Goal: Information Seeking & Learning: Understand process/instructions

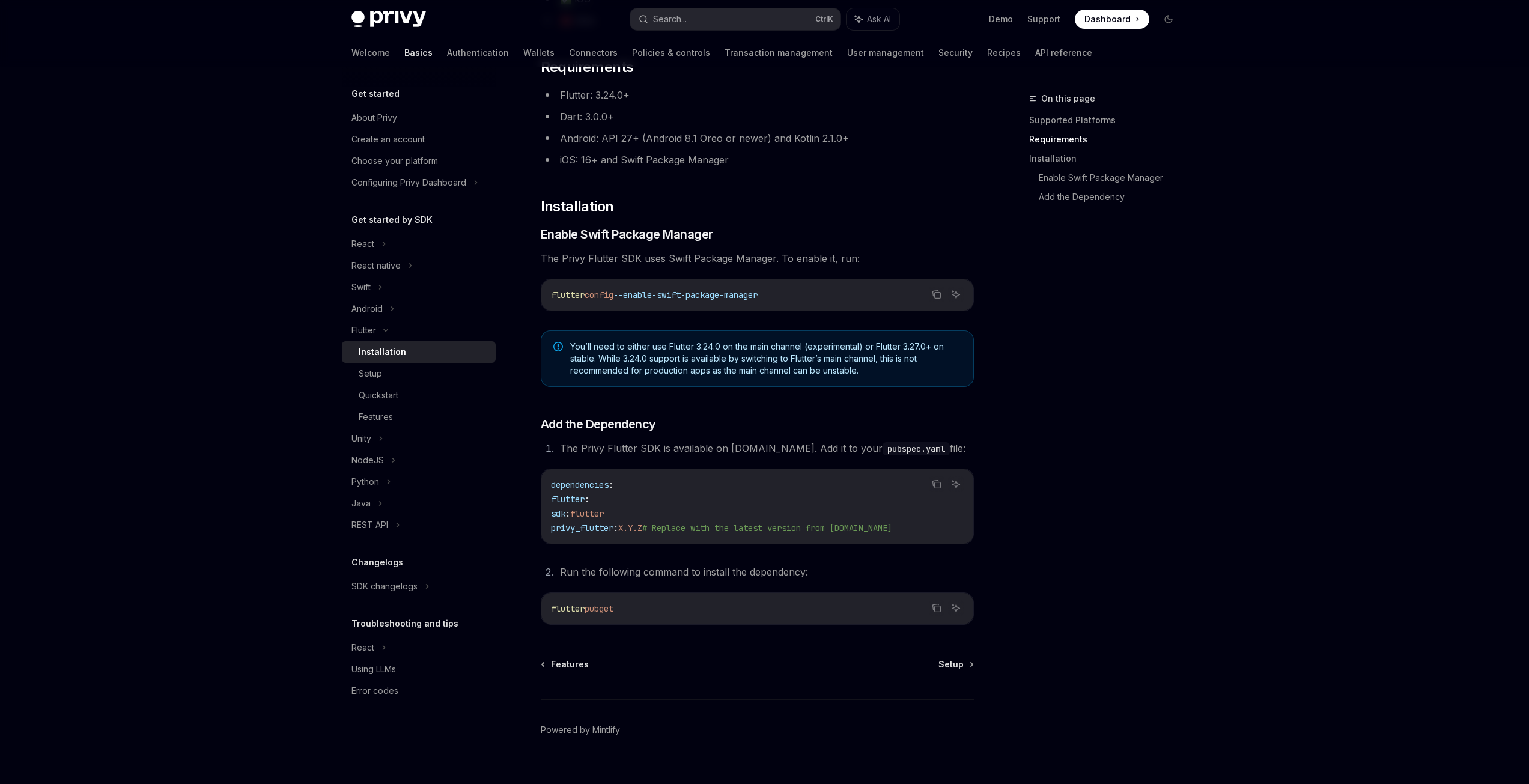
scroll to position [230, 0]
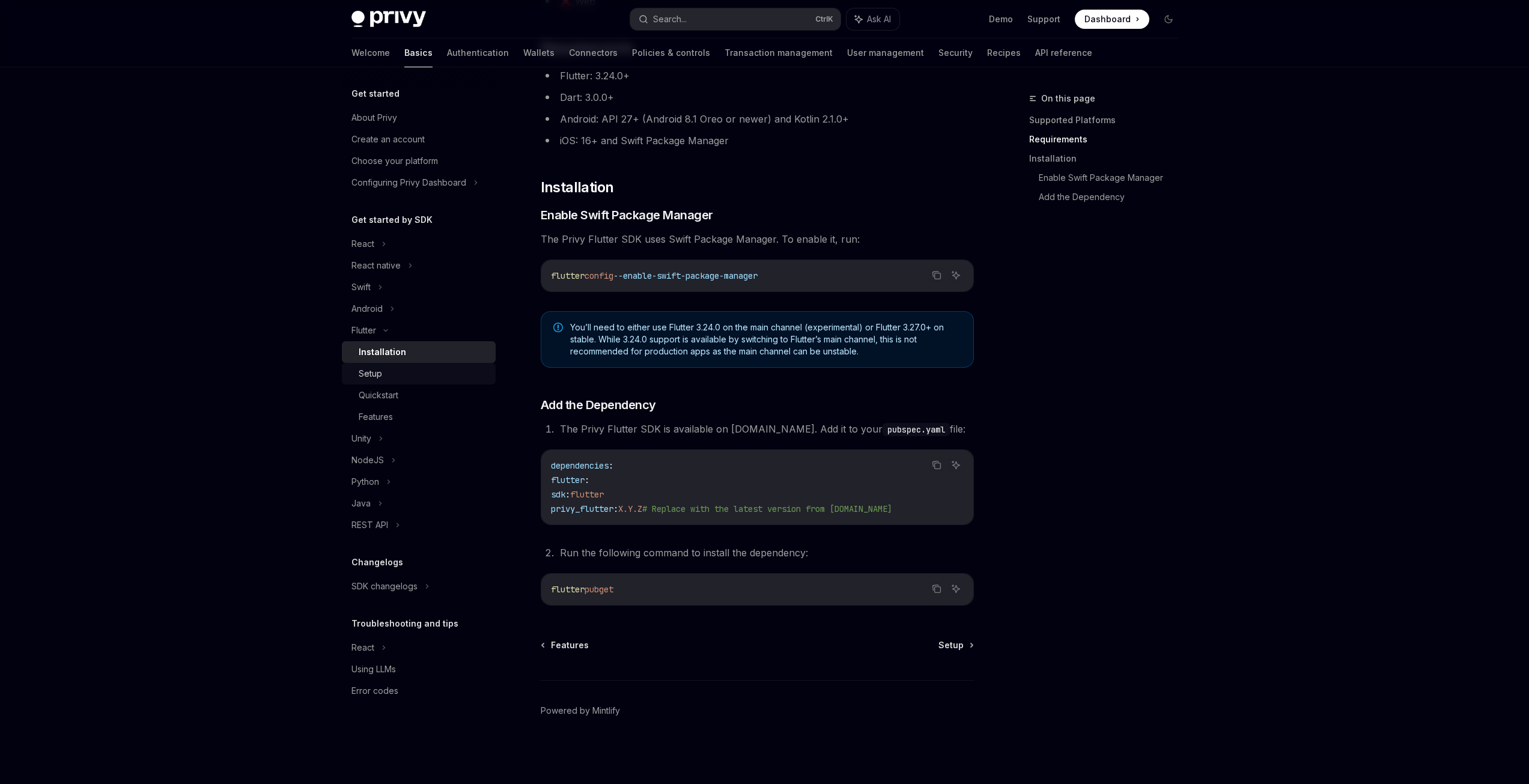
click at [388, 381] on link "Setup" at bounding box center [419, 373] width 154 height 22
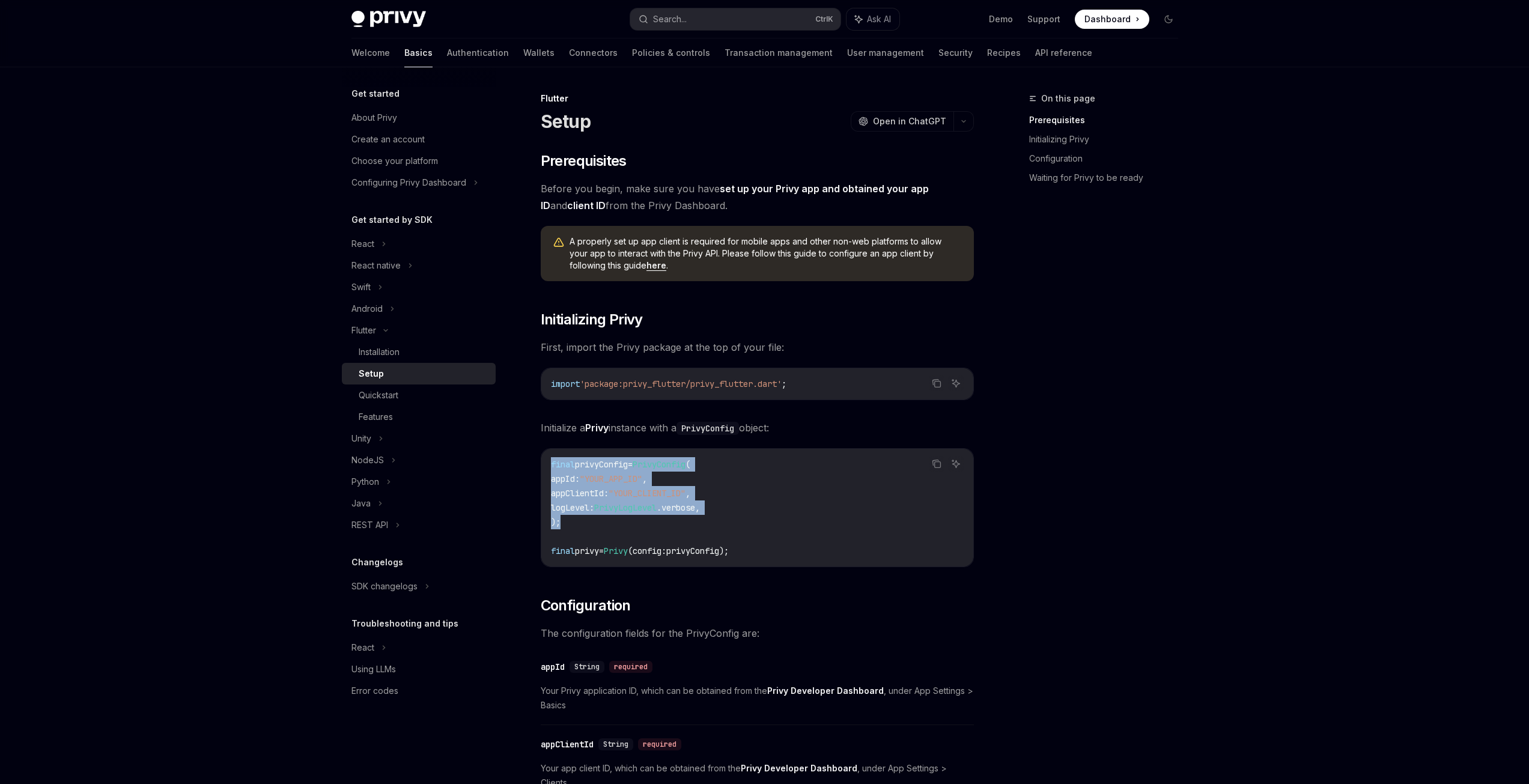
drag, startPoint x: 546, startPoint y: 463, endPoint x: 657, endPoint y: 521, distance: 125.2
click at [657, 521] on div "final privyConfig = PrivyConfig ( appId : "YOUR_APP_ID" , appClientId : "YOUR_C…" at bounding box center [757, 507] width 432 height 118
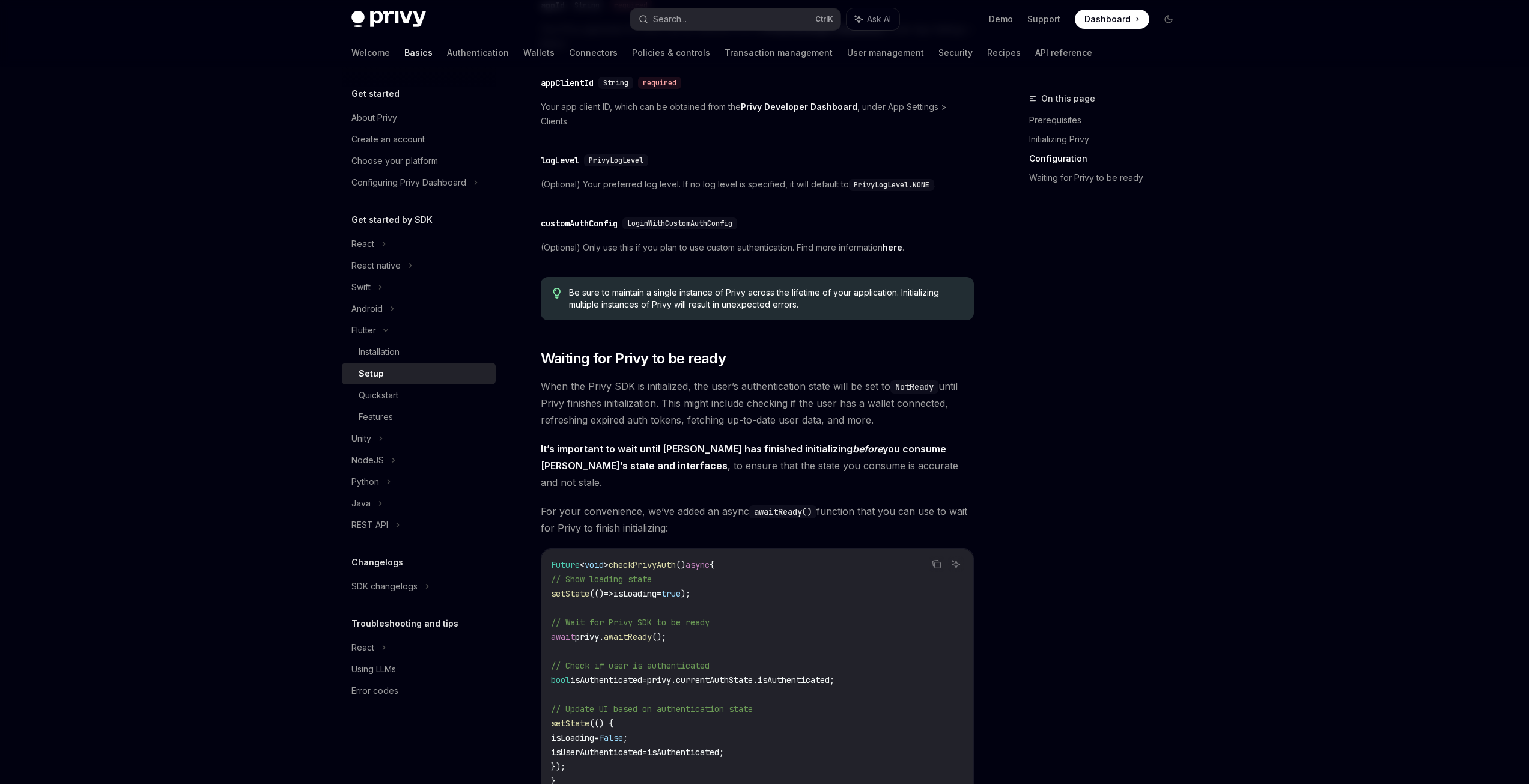
scroll to position [841, 0]
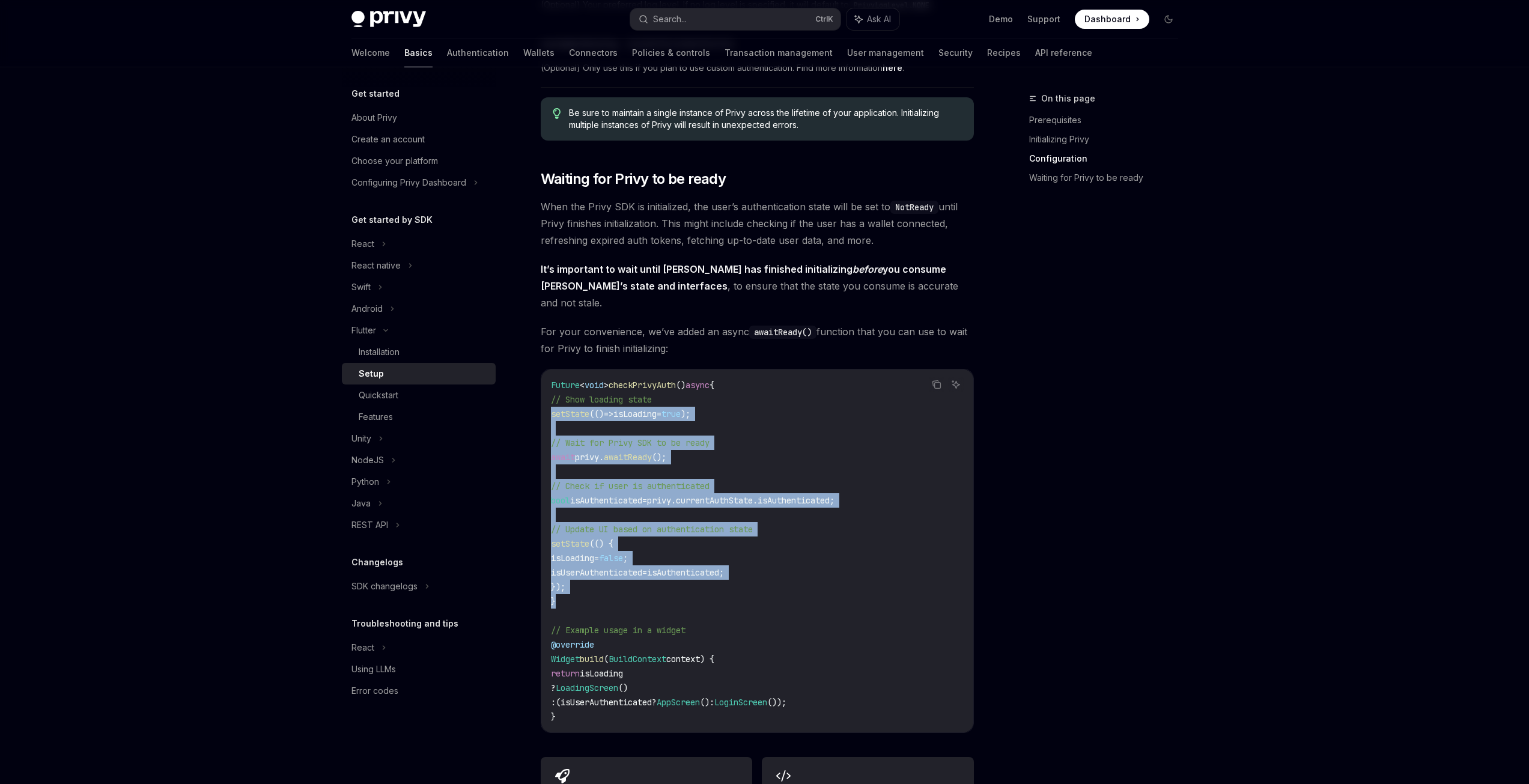
drag, startPoint x: 563, startPoint y: 574, endPoint x: 533, endPoint y: 376, distance: 200.3
click at [533, 376] on div "Flutter Setup OpenAI Open in ChatGPT OpenAI Open in ChatGPT ​ Prerequisites Bef…" at bounding box center [644, 142] width 663 height 1783
click at [652, 451] on span "awaitReady" at bounding box center [627, 457] width 48 height 11
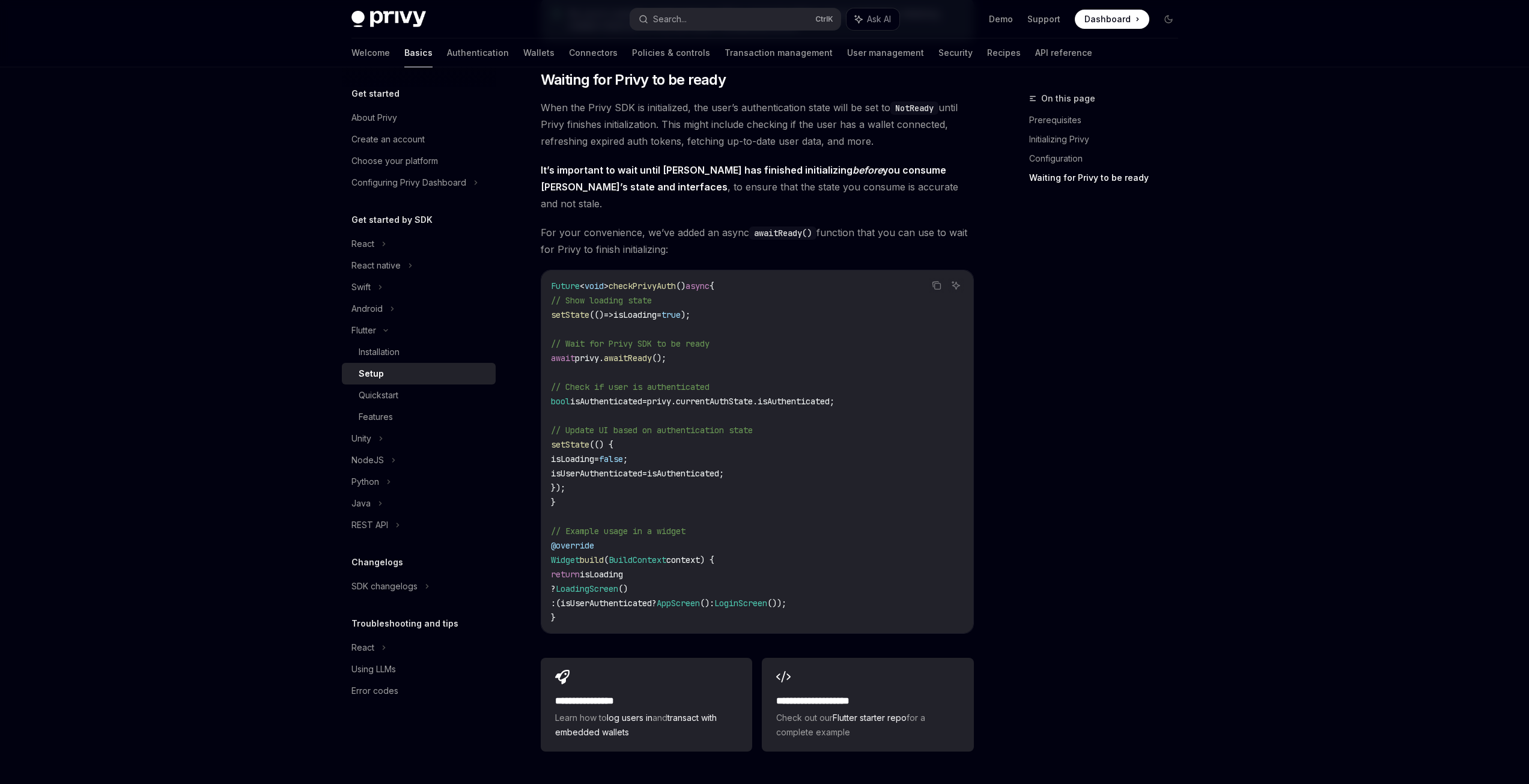
scroll to position [939, 0]
click at [594, 454] on span "isLoading" at bounding box center [572, 459] width 43 height 11
click at [710, 469] on span "isAuthenticated;" at bounding box center [685, 474] width 77 height 11
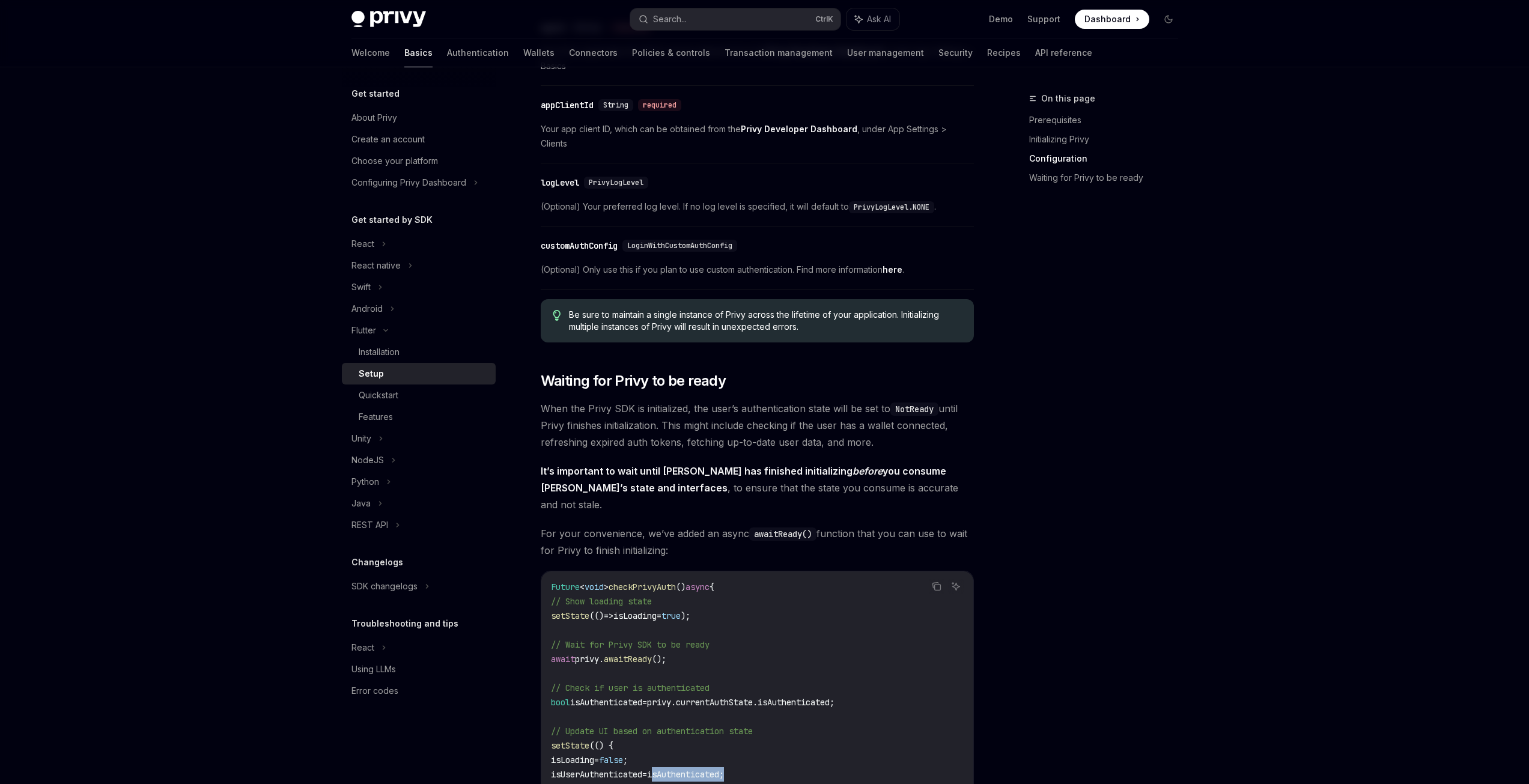
scroll to position [699, 0]
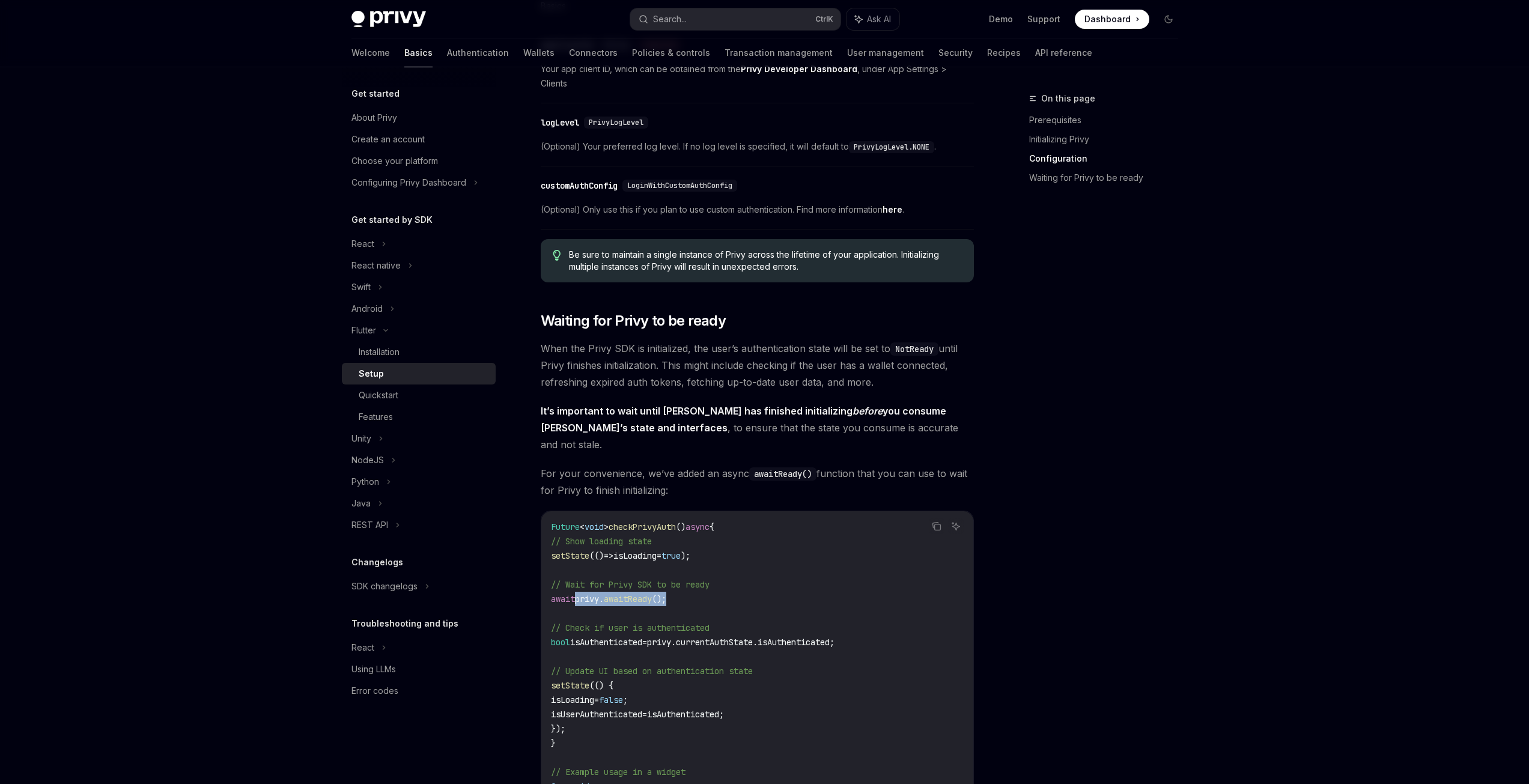
drag, startPoint x: 575, startPoint y: 571, endPoint x: 755, endPoint y: 561, distance: 180.3
click at [755, 561] on code "Future < void > checkPrivyAuth () async { // Show loading state setState (() =>…" at bounding box center [758, 692] width 413 height 346
click at [756, 568] on code "Future < void > checkPrivyAuth () async { // Show loading state setState (() =>…" at bounding box center [758, 692] width 413 height 346
click at [406, 394] on div "Quickstart" at bounding box center [423, 395] width 129 height 15
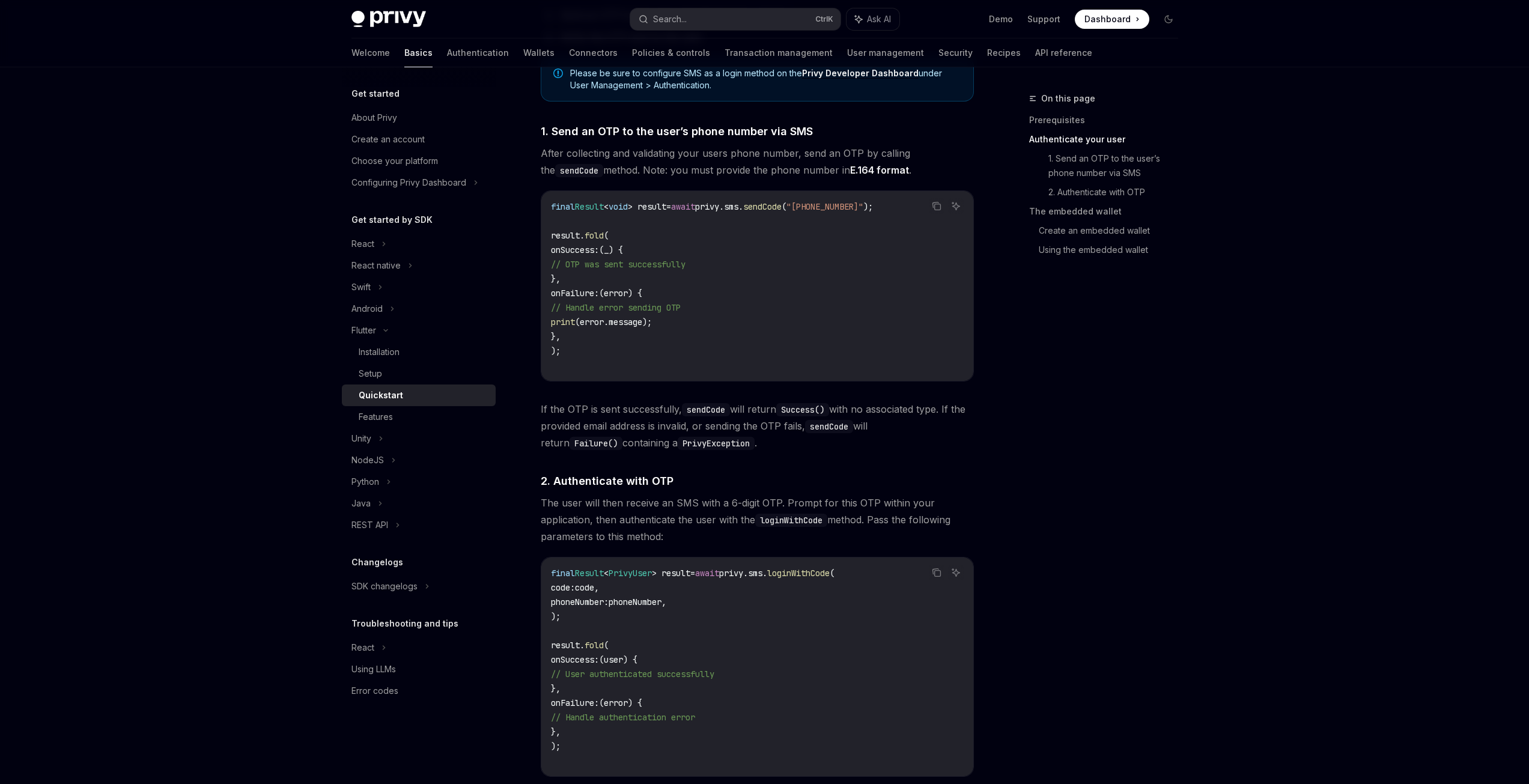
scroll to position [540, 0]
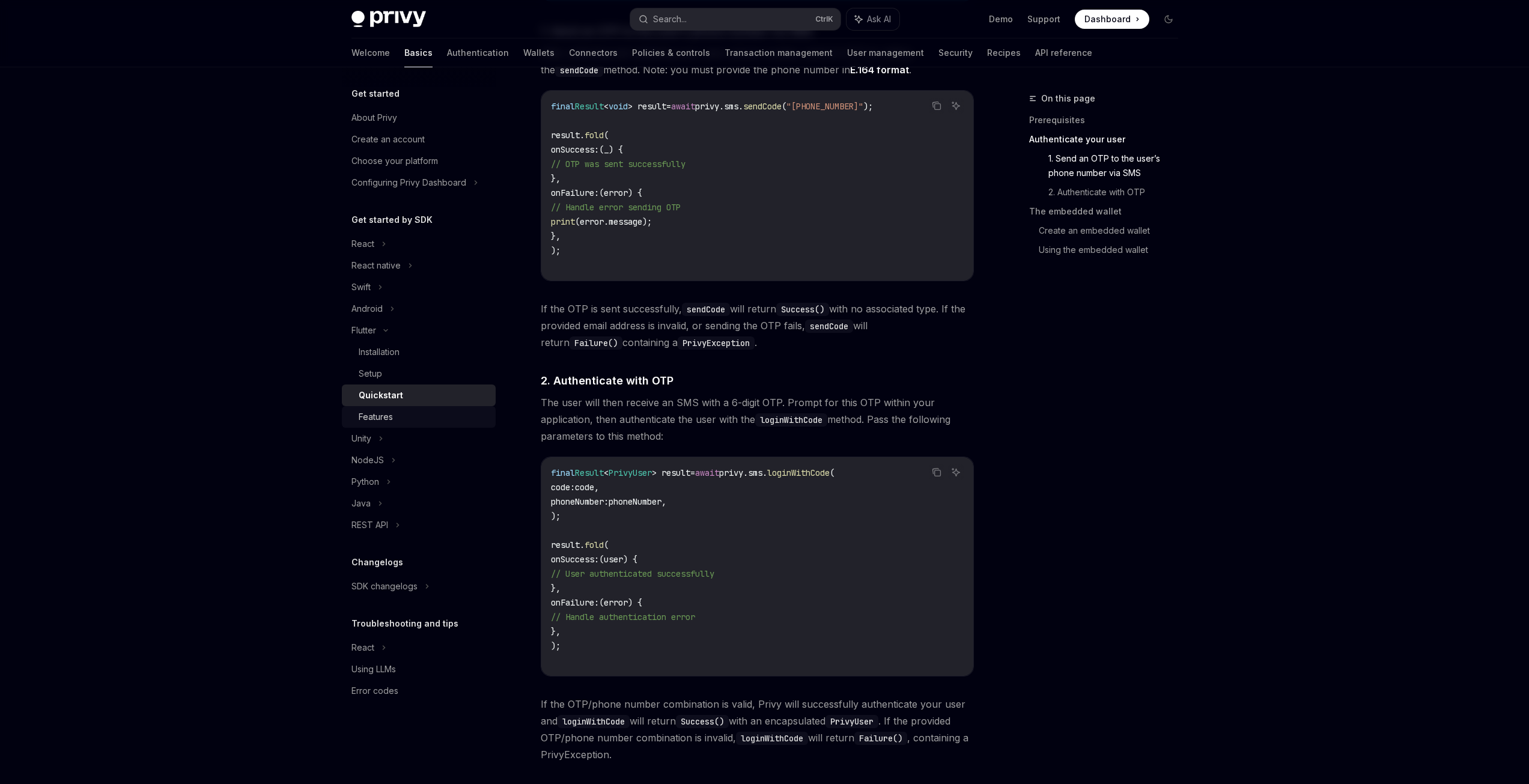
click at [398, 415] on div "Features" at bounding box center [423, 417] width 129 height 15
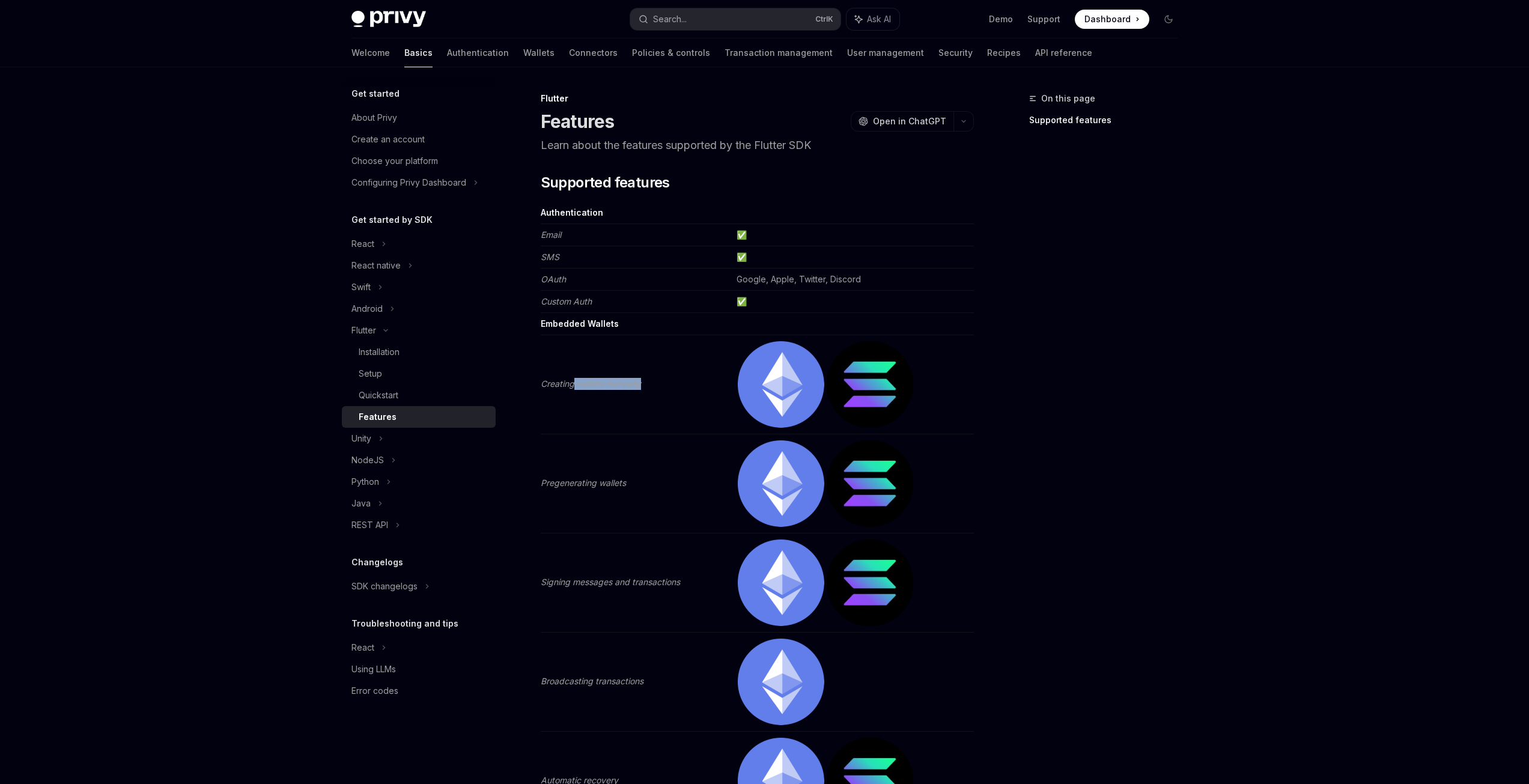
drag, startPoint x: 575, startPoint y: 386, endPoint x: 671, endPoint y: 385, distance: 96.0
click at [671, 385] on td "Creating wallets manually" at bounding box center [636, 384] width 191 height 99
click at [599, 478] on em "Pregenerating wallets" at bounding box center [583, 482] width 85 height 10
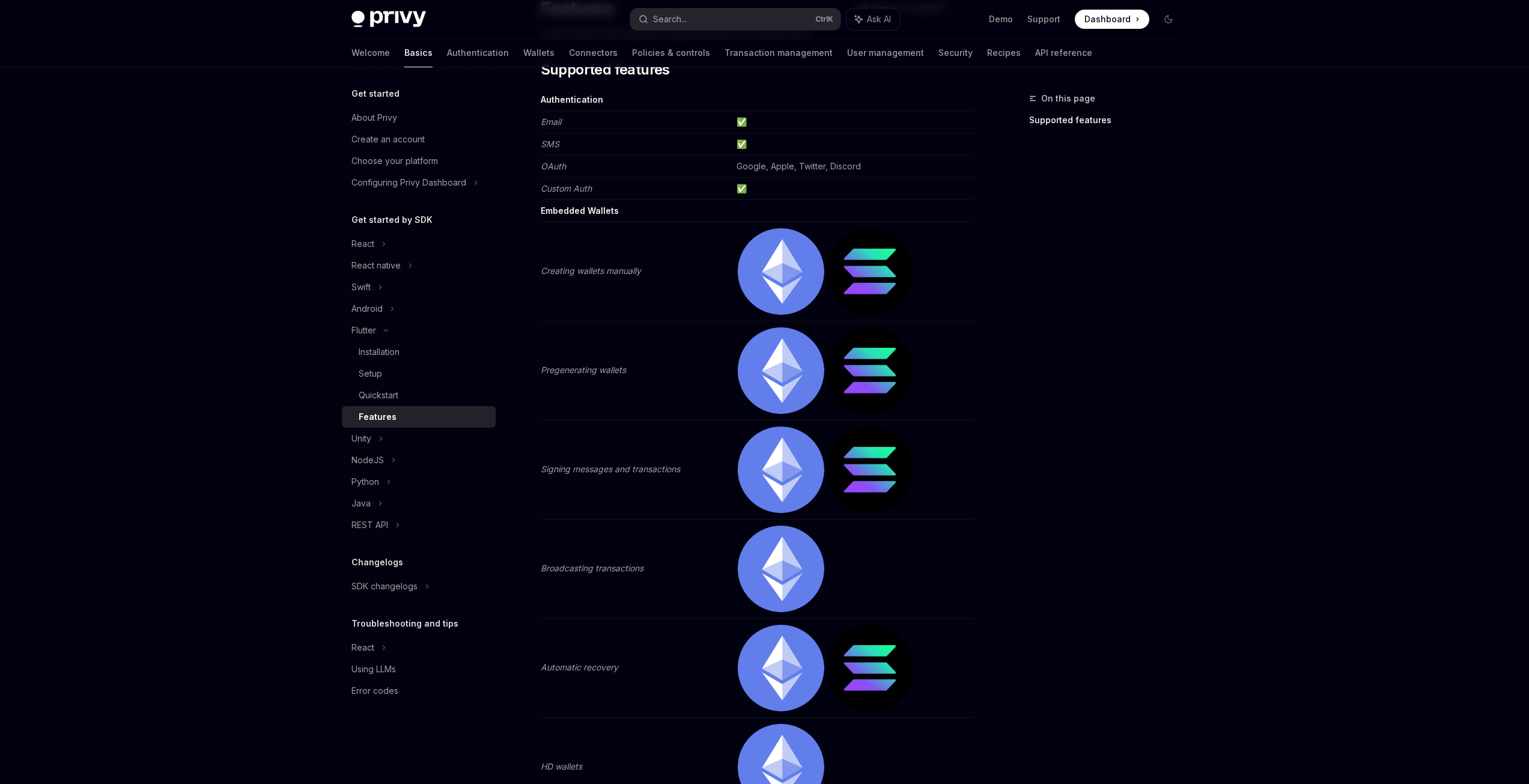
scroll to position [180, 0]
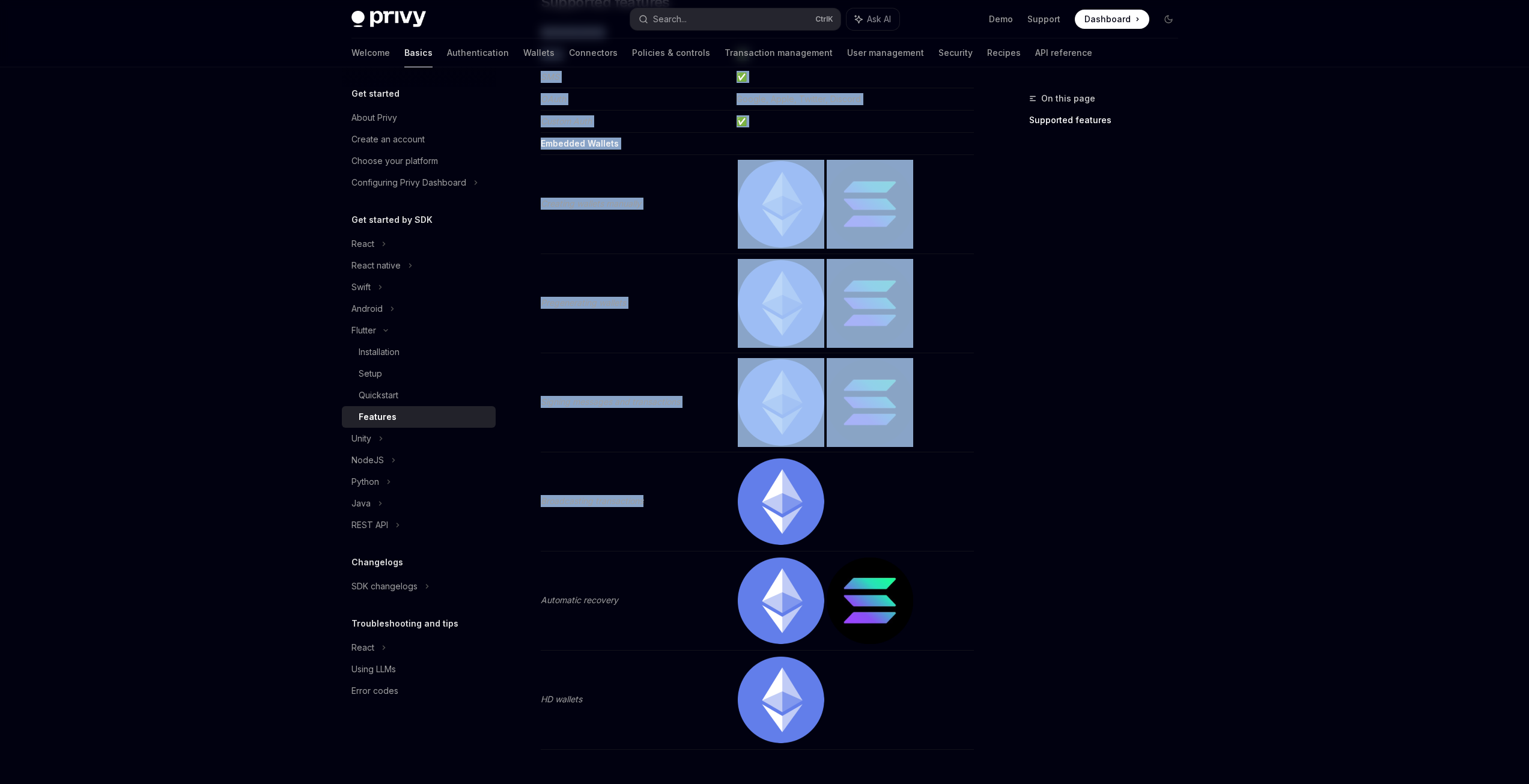
drag, startPoint x: 645, startPoint y: 498, endPoint x: 538, endPoint y: 501, distance: 107.0
click at [538, 501] on div "Flutter Features OpenAI Open in ChatGPT Learn about the features supported by t…" at bounding box center [644, 420] width 663 height 1017
click at [586, 548] on td "Broadcasting transactions" at bounding box center [636, 501] width 191 height 99
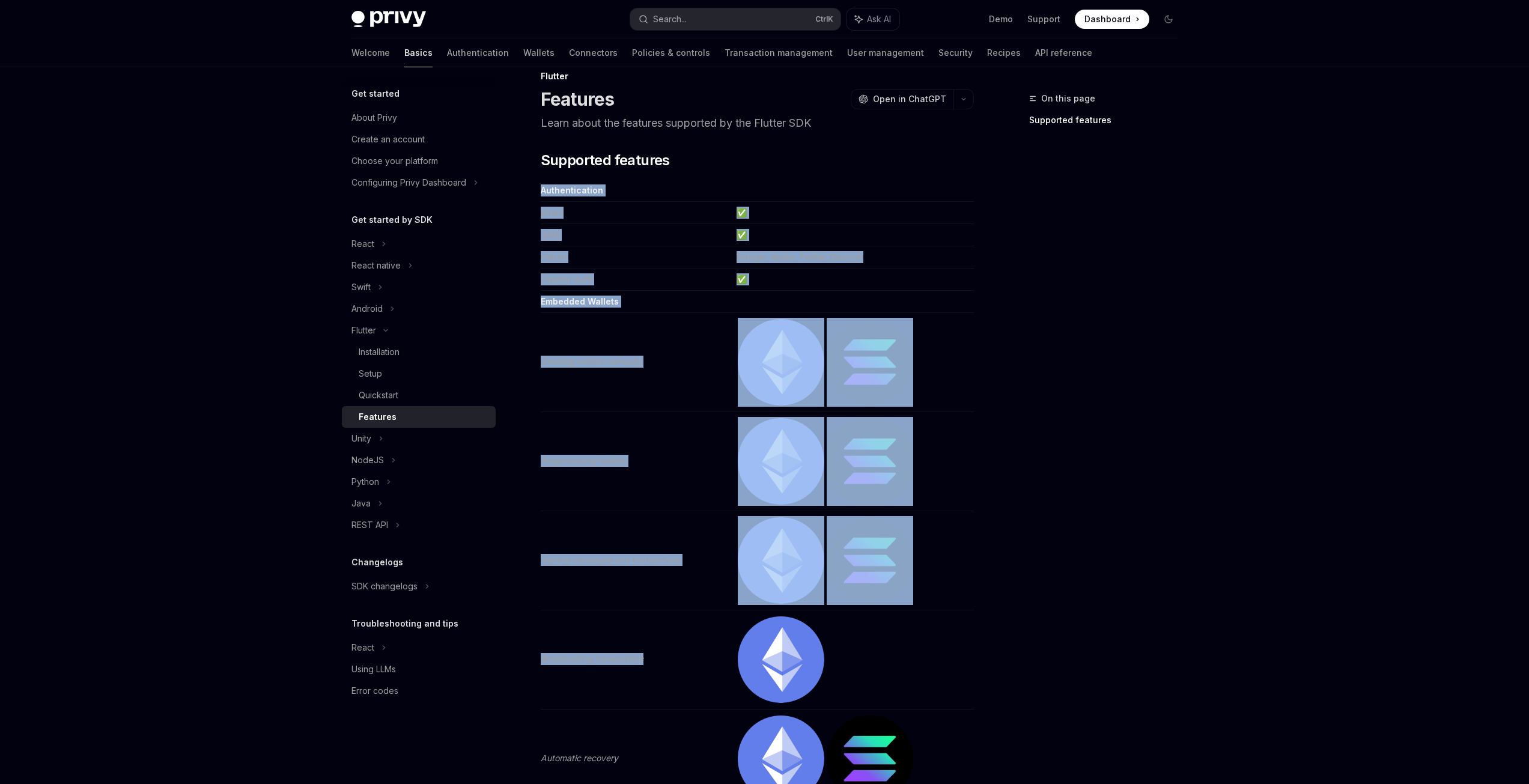
scroll to position [0, 0]
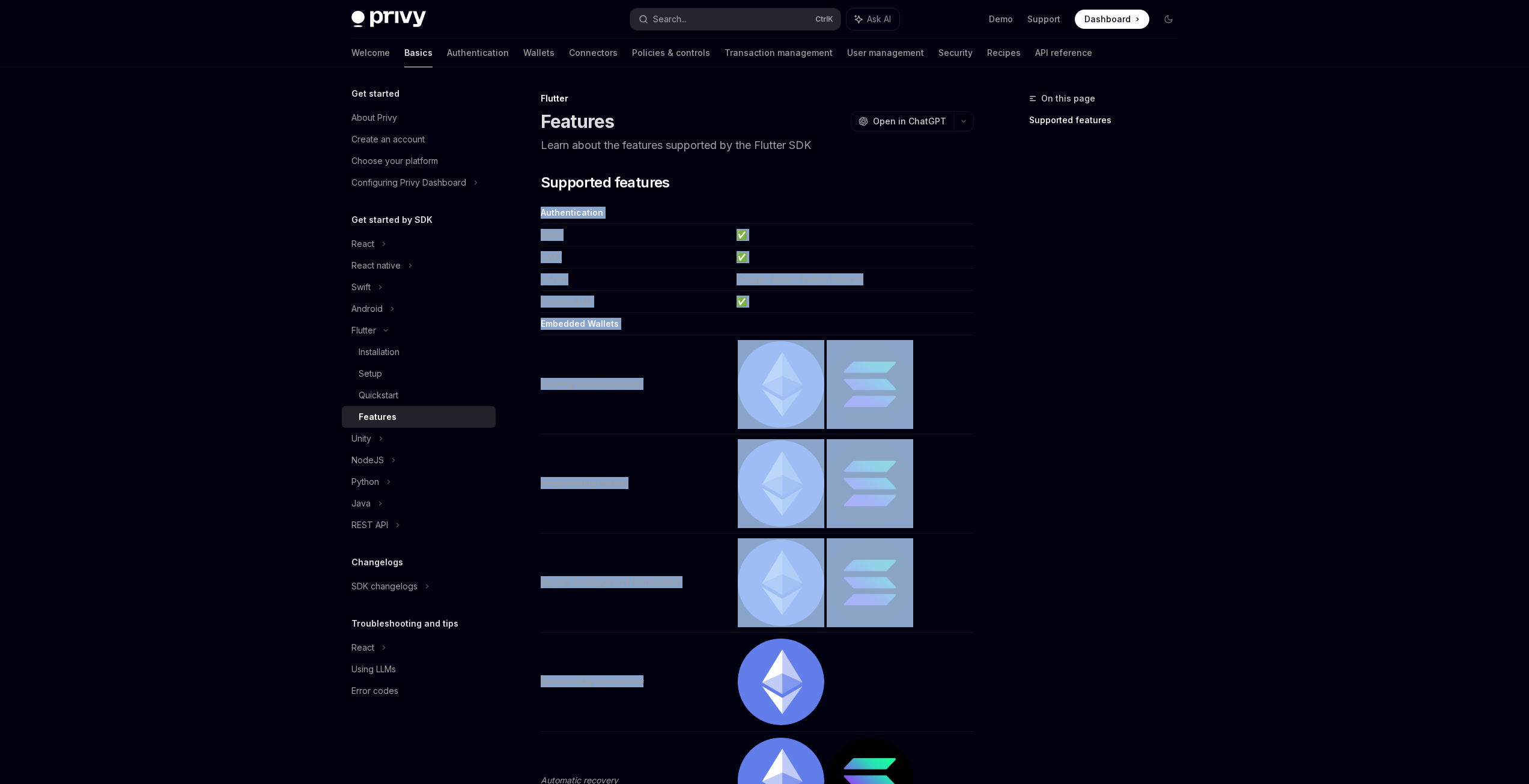
click at [638, 443] on td "Pregenerating wallets" at bounding box center [636, 483] width 191 height 99
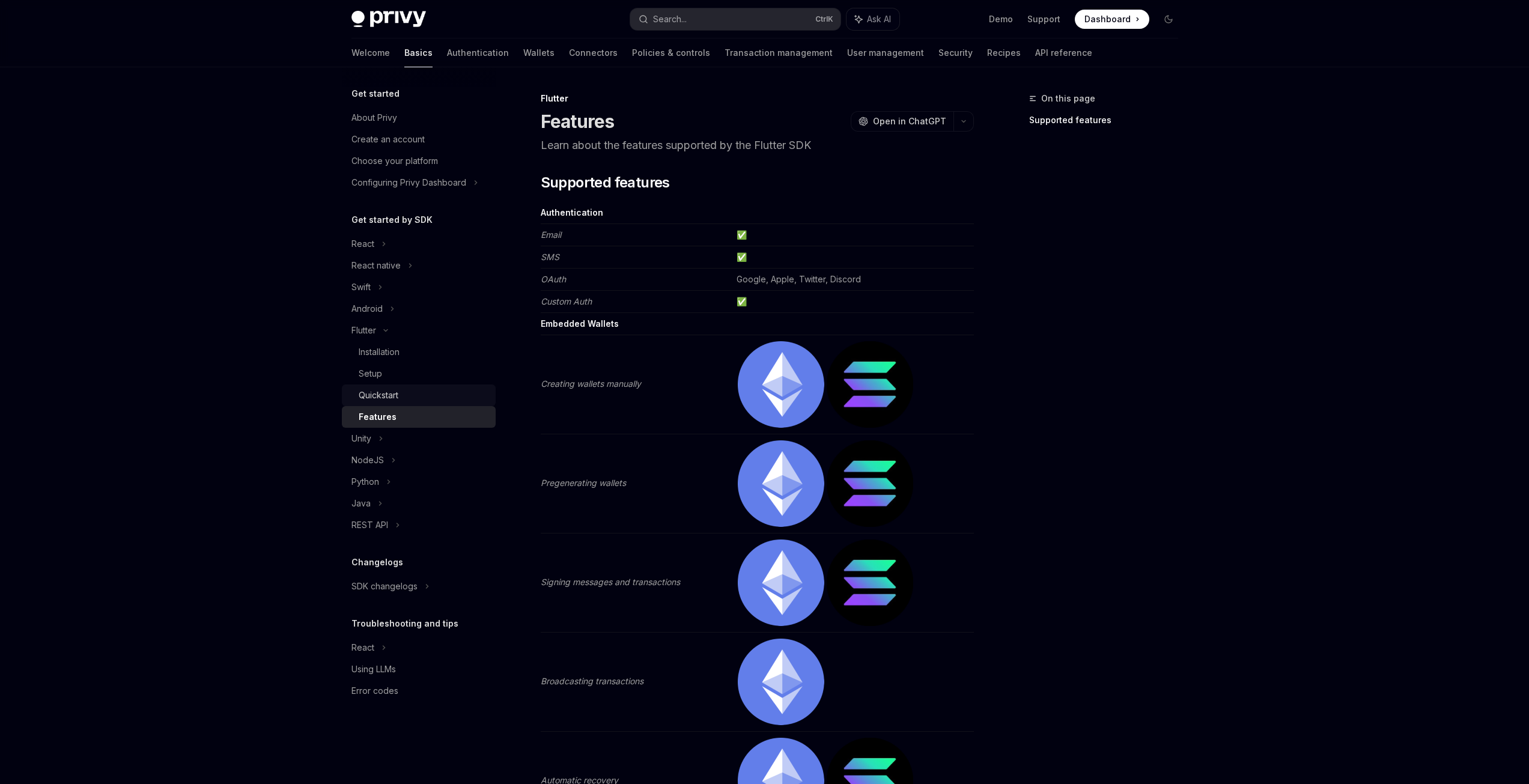
click at [386, 396] on div "Quickstart" at bounding box center [378, 395] width 40 height 15
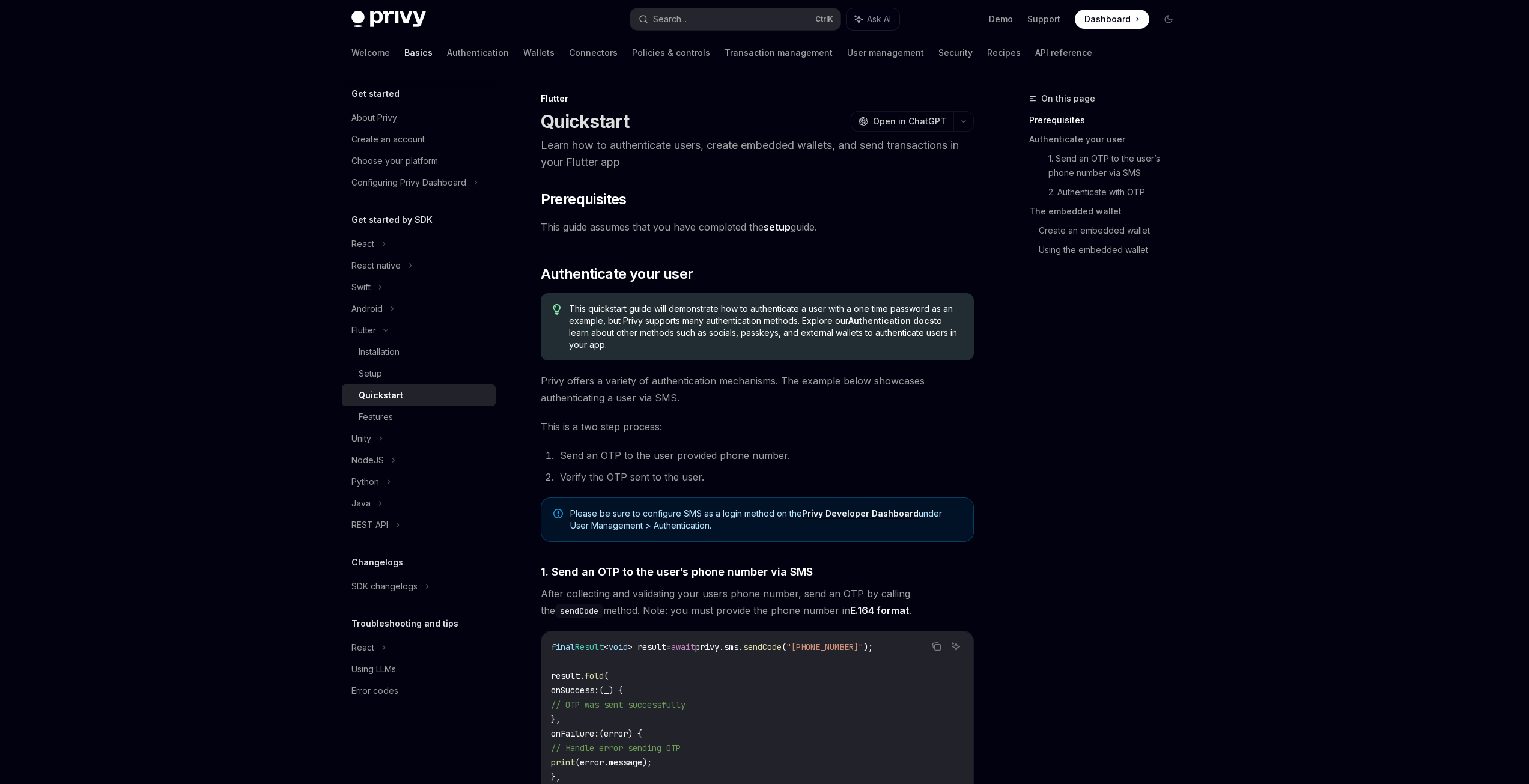
click at [388, 388] on div "Quickstart" at bounding box center [380, 395] width 44 height 15
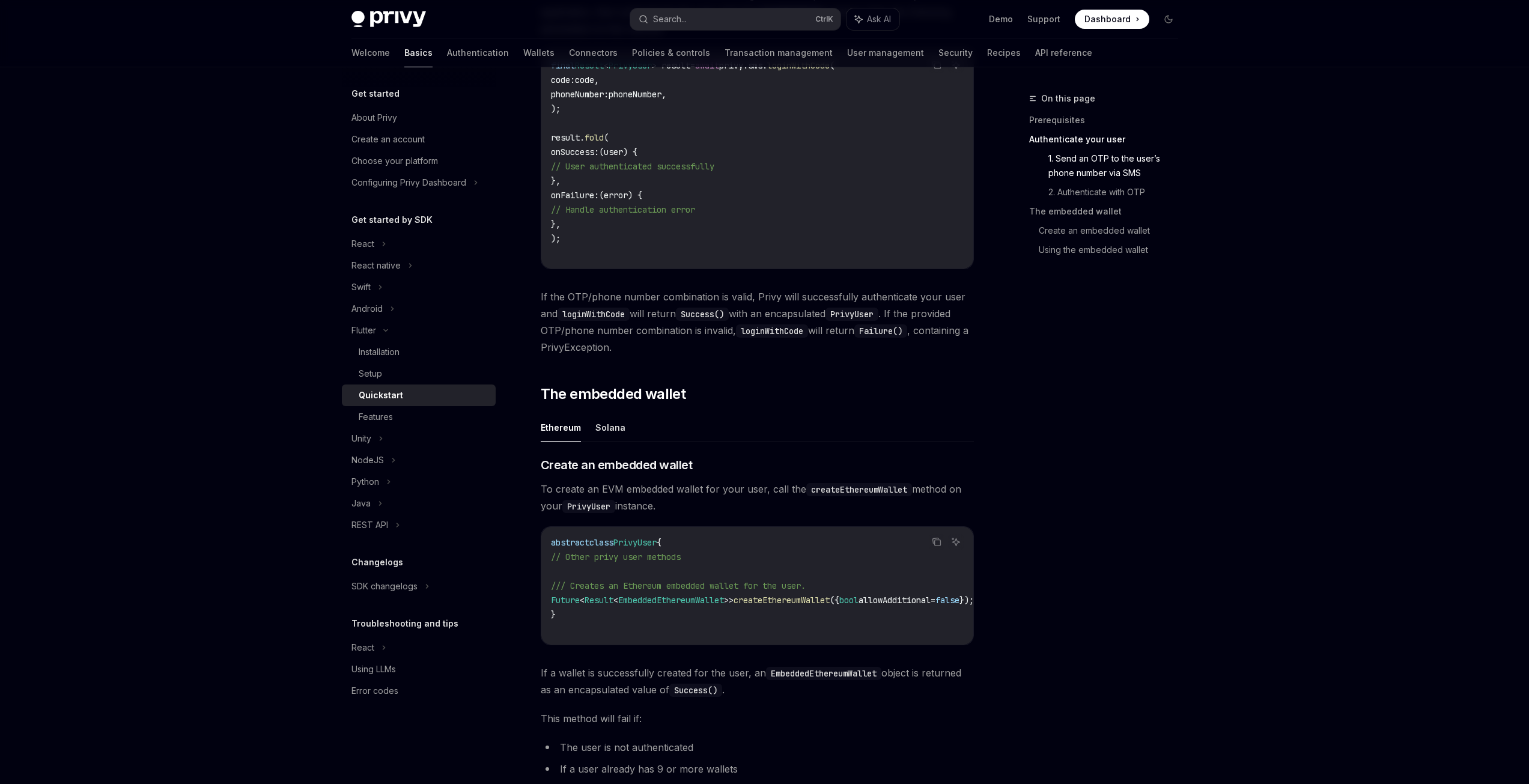
scroll to position [1081, 0]
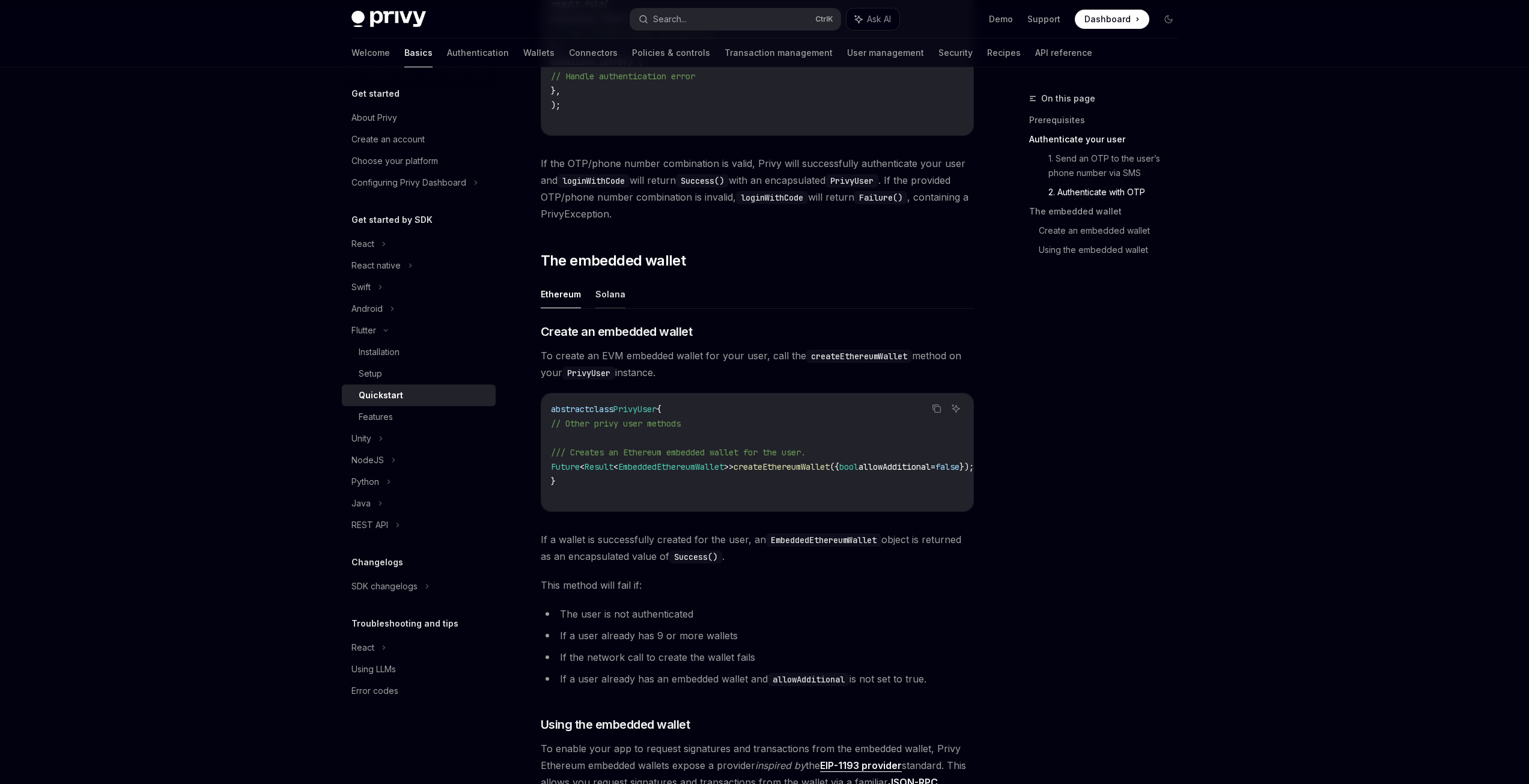
click at [615, 293] on button "Solana" at bounding box center [610, 294] width 30 height 29
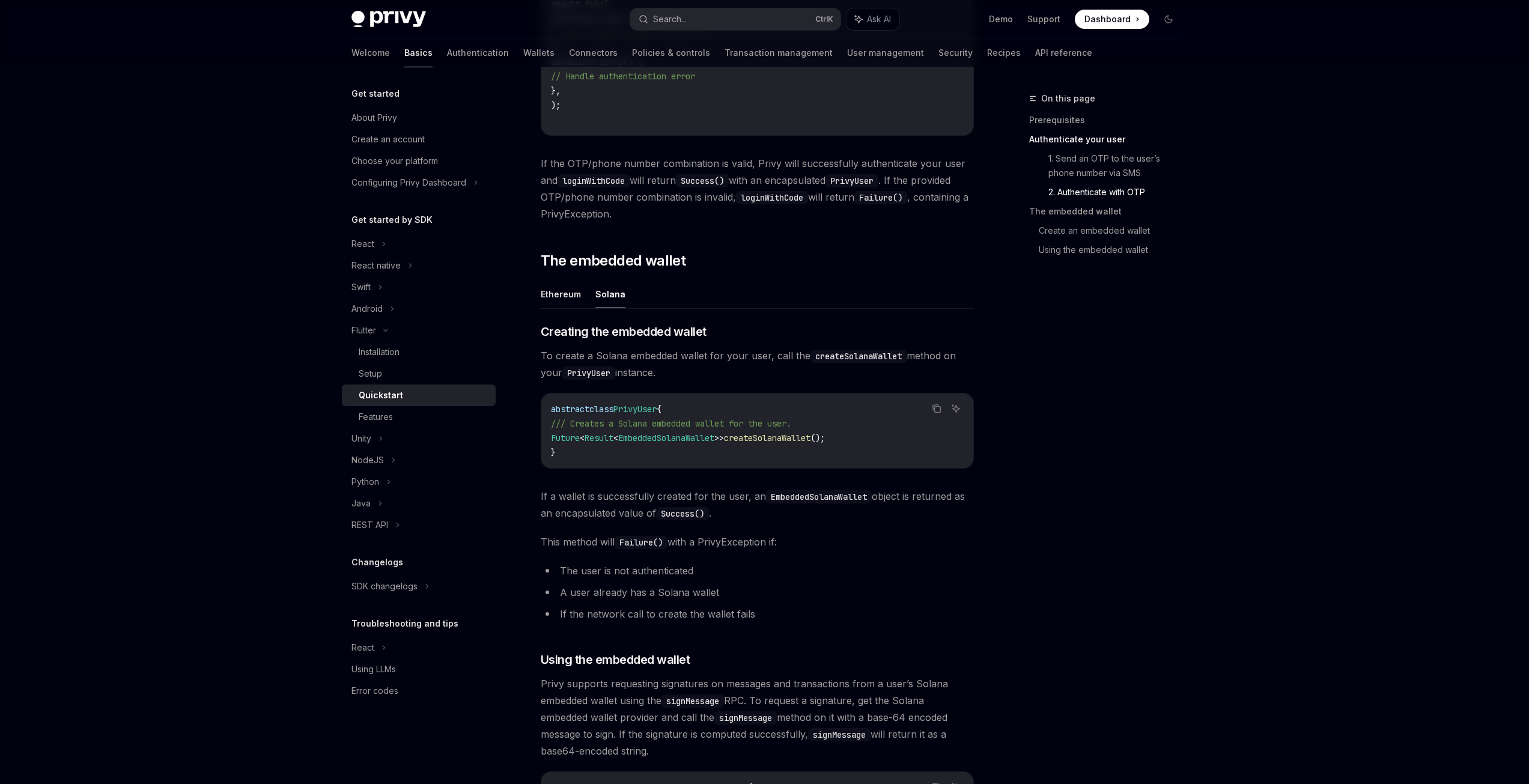
type textarea "*"
drag, startPoint x: 564, startPoint y: 450, endPoint x: 552, endPoint y: 403, distance: 48.5
click at [552, 403] on code "abstract class PrivyUser { /// Creates a Solana embedded wallet for the user. F…" at bounding box center [758, 430] width 413 height 58
click at [668, 430] on code "abstract class PrivyUser { /// Creates a Solana embedded wallet for the user. F…" at bounding box center [758, 430] width 413 height 58
click at [789, 432] on span "createSolanaWallet" at bounding box center [767, 437] width 86 height 11
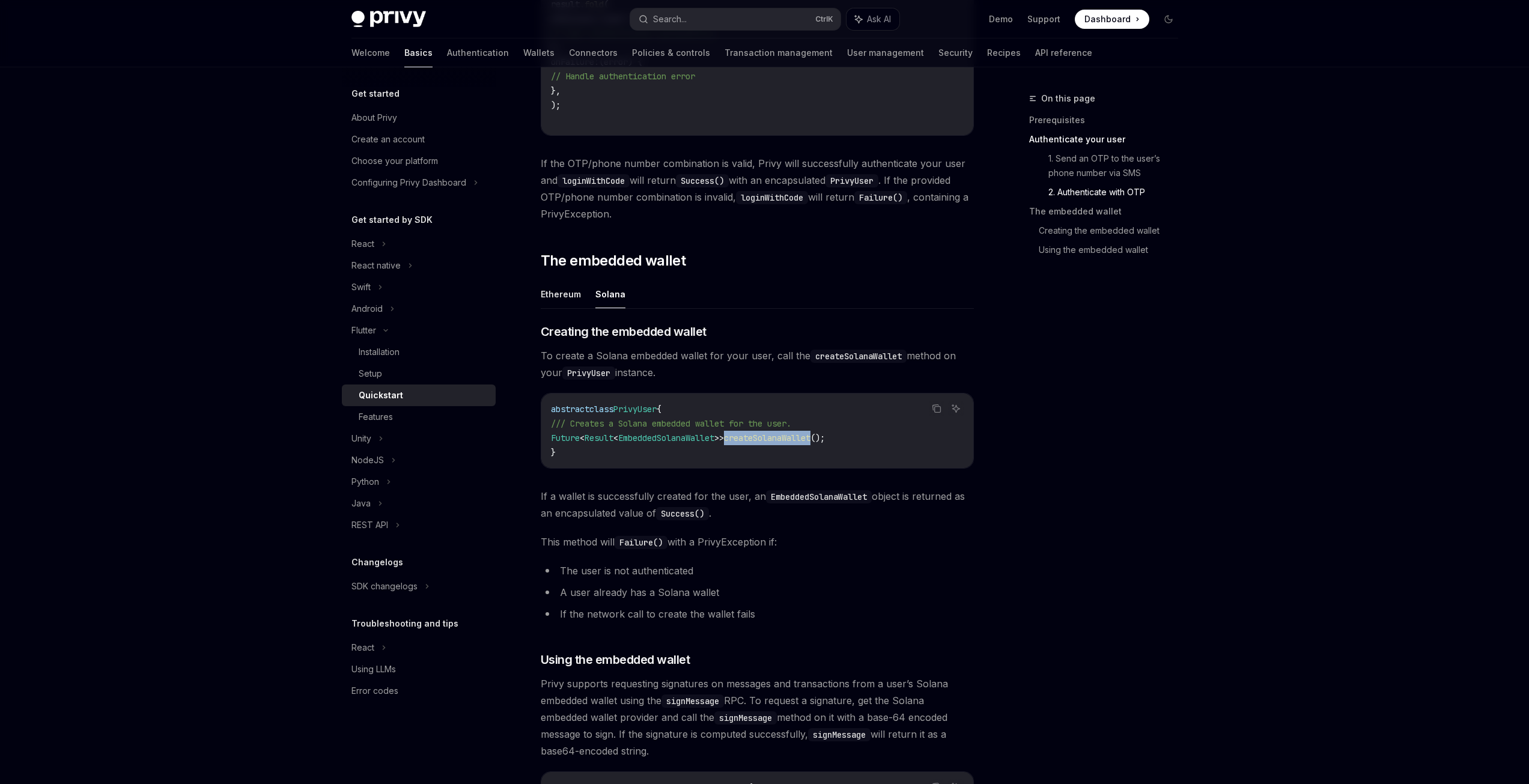
click at [789, 432] on span "createSolanaWallet" at bounding box center [767, 437] width 86 height 11
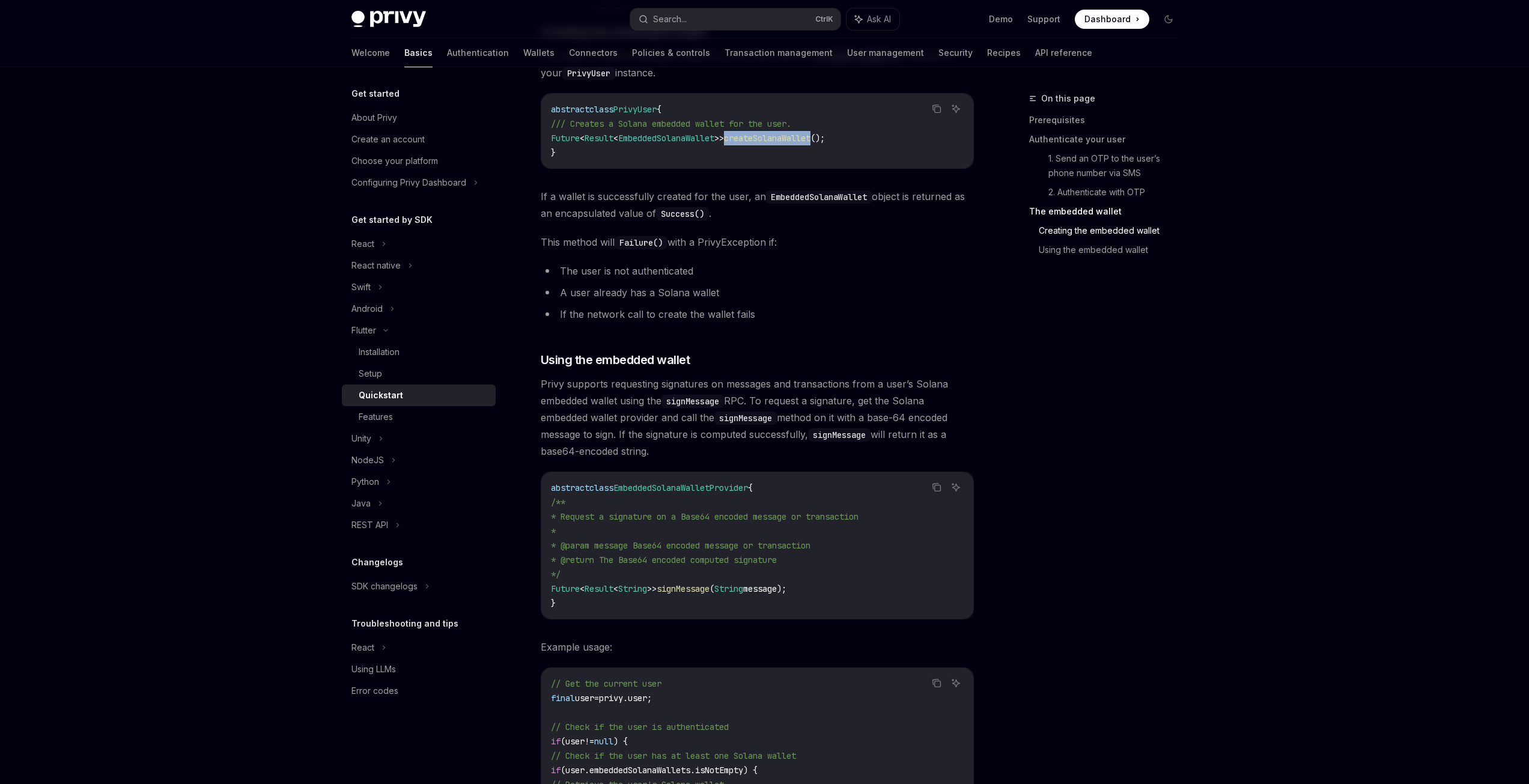
scroll to position [1381, 0]
click at [699, 584] on span "signMessage" at bounding box center [683, 588] width 53 height 11
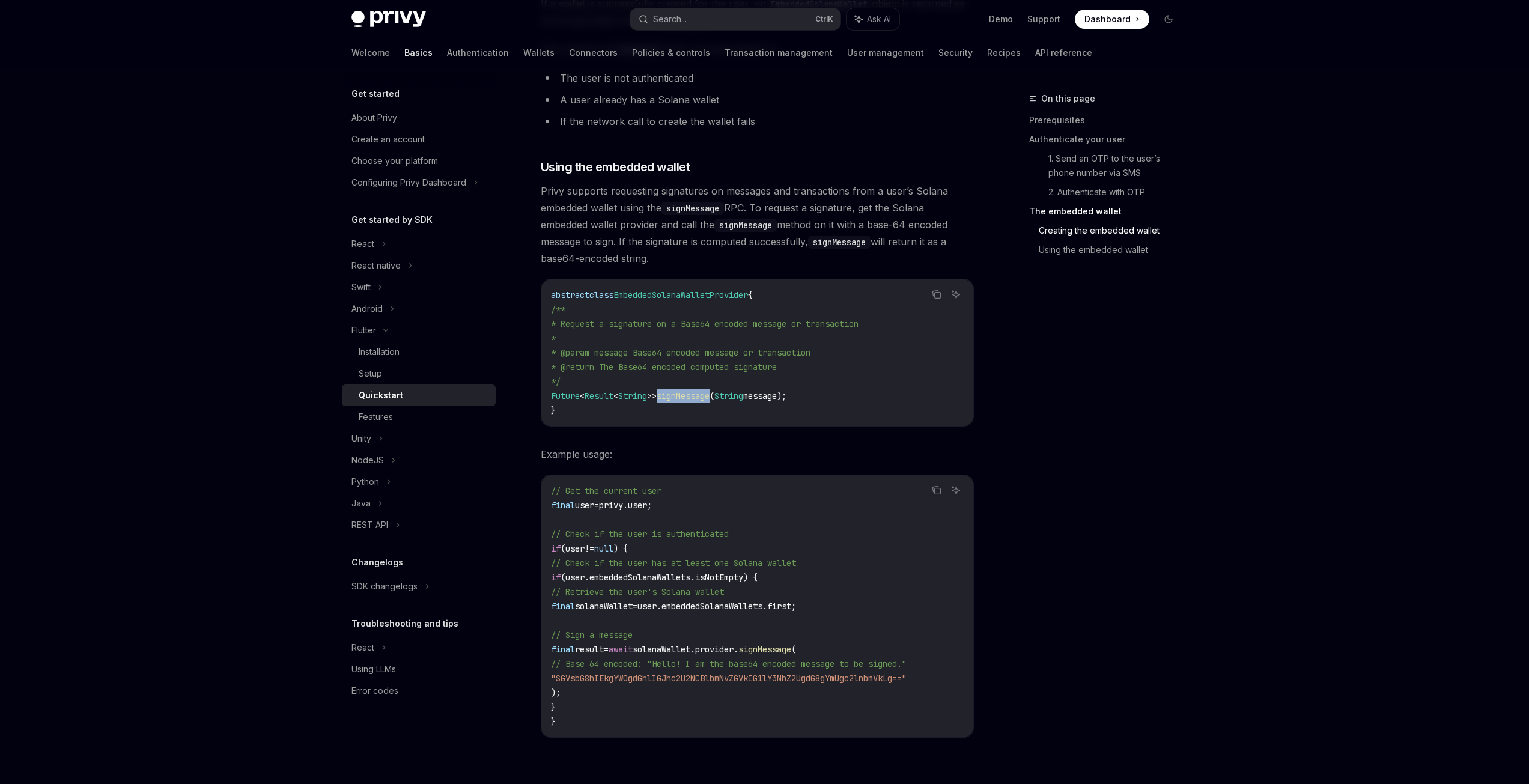
scroll to position [1622, 0]
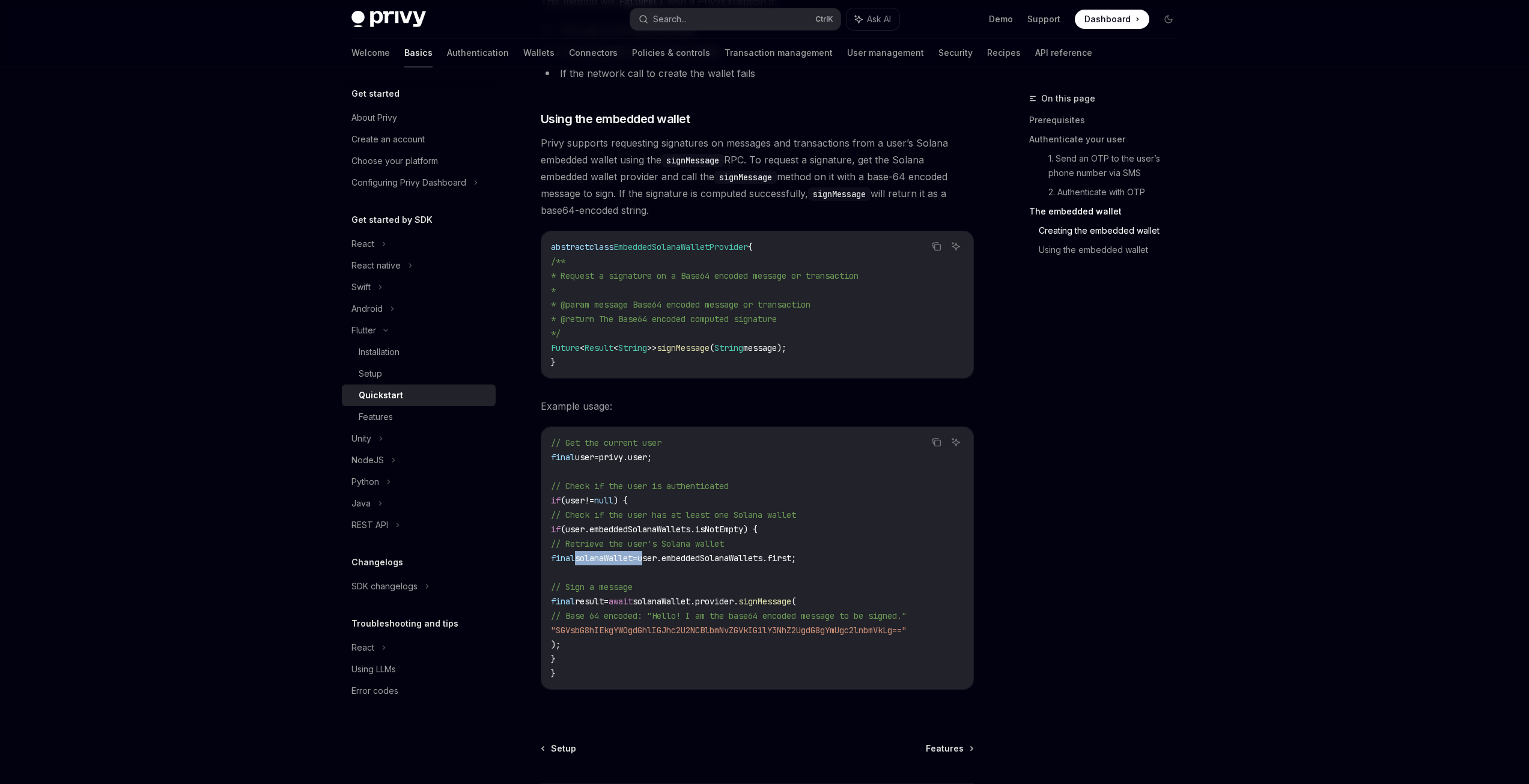
drag, startPoint x: 577, startPoint y: 553, endPoint x: 675, endPoint y: 554, distance: 98.0
click at [675, 554] on span "final solanaWallet = user.embeddedSolanaWallets.first;" at bounding box center [673, 558] width 245 height 11
drag, startPoint x: 595, startPoint y: 612, endPoint x: 639, endPoint y: 613, distance: 44.0
click at [639, 613] on span "// Base 64 encoded: "Hello! I am the base64 encoded message to be signed."" at bounding box center [729, 615] width 356 height 11
click at [649, 619] on span "// Base 64 encoded: "Hello! I am the base64 encoded message to be signed."" at bounding box center [729, 615] width 356 height 11
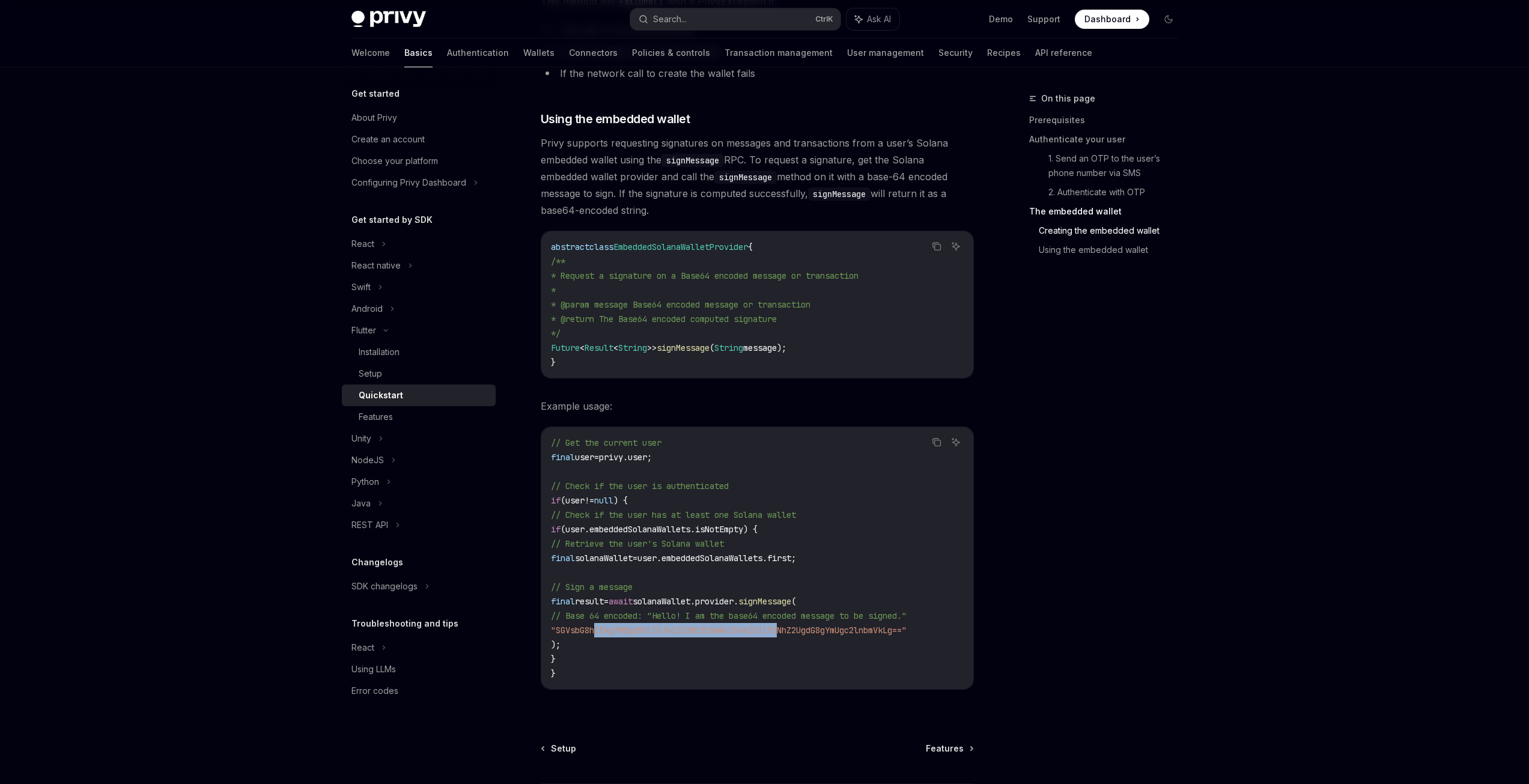
drag, startPoint x: 596, startPoint y: 625, endPoint x: 819, endPoint y: 611, distance: 223.4
click at [803, 625] on span ""SGVsbG8hIEkgYW0gdGhlIGJhc2U2NCBlbmNvZGVkIG1lY3NhZ2UgdG8gYmUgc2lnbmVkLg=="" at bounding box center [729, 630] width 356 height 11
click at [791, 603] on span "signMessage" at bounding box center [765, 601] width 53 height 11
click at [643, 629] on span ""SGVsbG8hIEkgYW0gdGhlIGJhc2U2NCBlbmNvZGVkIG1lY3NhZ2UgdG8gYmUgc2lnbmVkLg=="" at bounding box center [729, 630] width 356 height 11
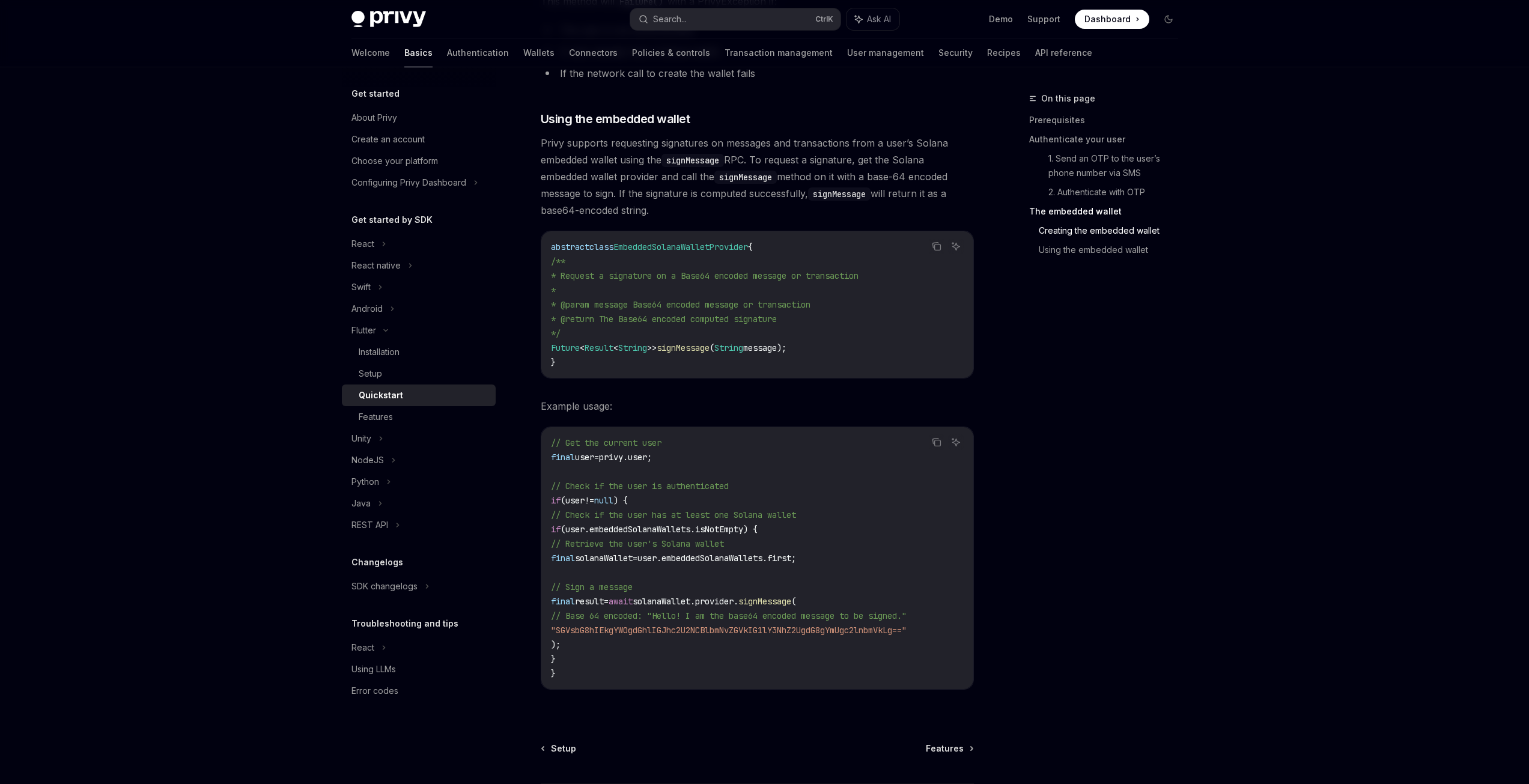
click at [643, 629] on span ""SGVsbG8hIEkgYW0gdGhlIGJhc2U2NCBlbmNvZGVkIG1lY3NhZ2UgdG8gYmUgc2lnbmVkLg=="" at bounding box center [729, 630] width 356 height 11
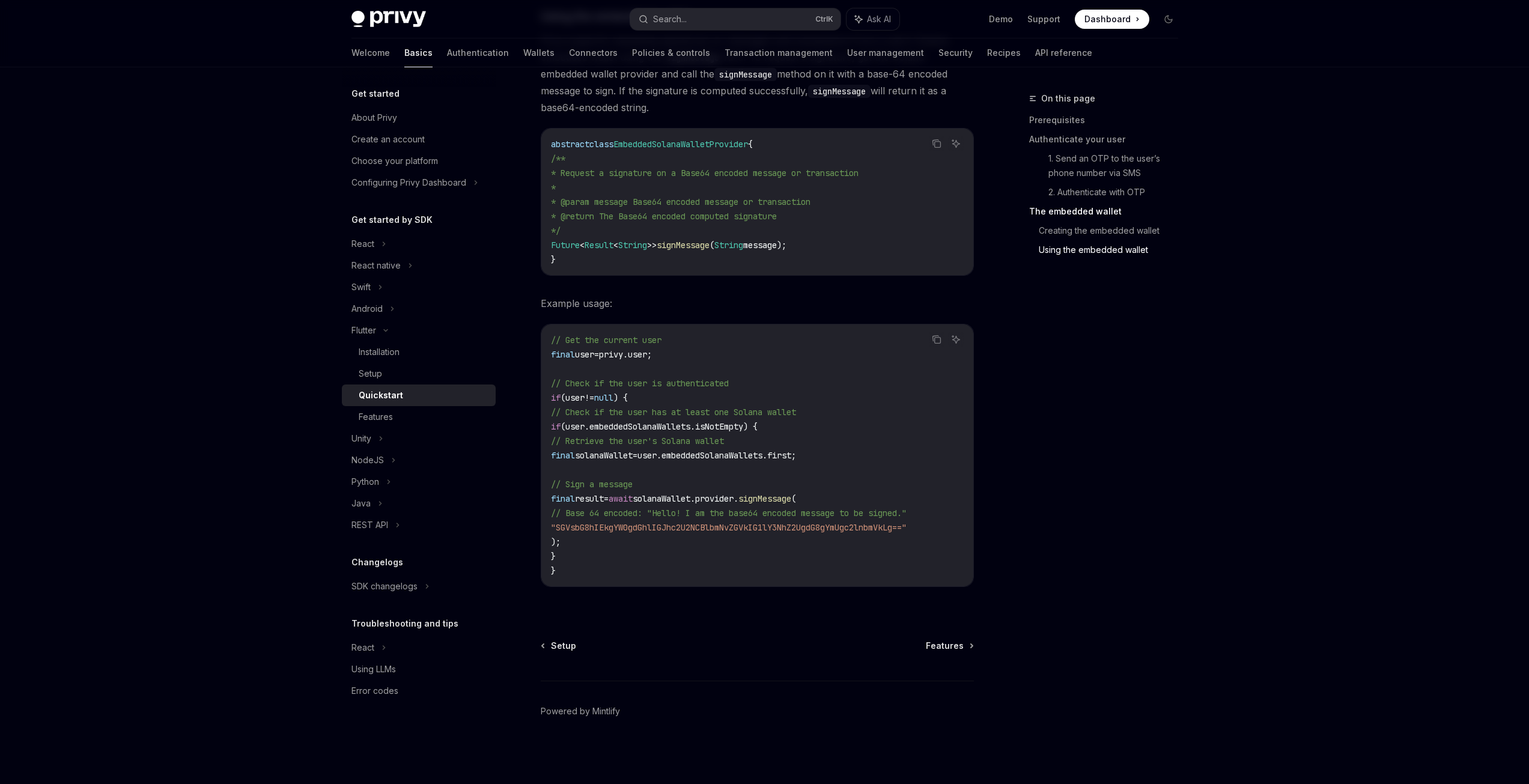
scroll to position [1730, 0]
click at [766, 507] on span "// Base 64 encoded: "Hello! I am the base64 encoded message to be signed."" at bounding box center [729, 512] width 356 height 11
click at [791, 495] on span "signMessage" at bounding box center [765, 498] width 53 height 11
click at [738, 495] on span "solanaWallet.provider." at bounding box center [685, 498] width 106 height 11
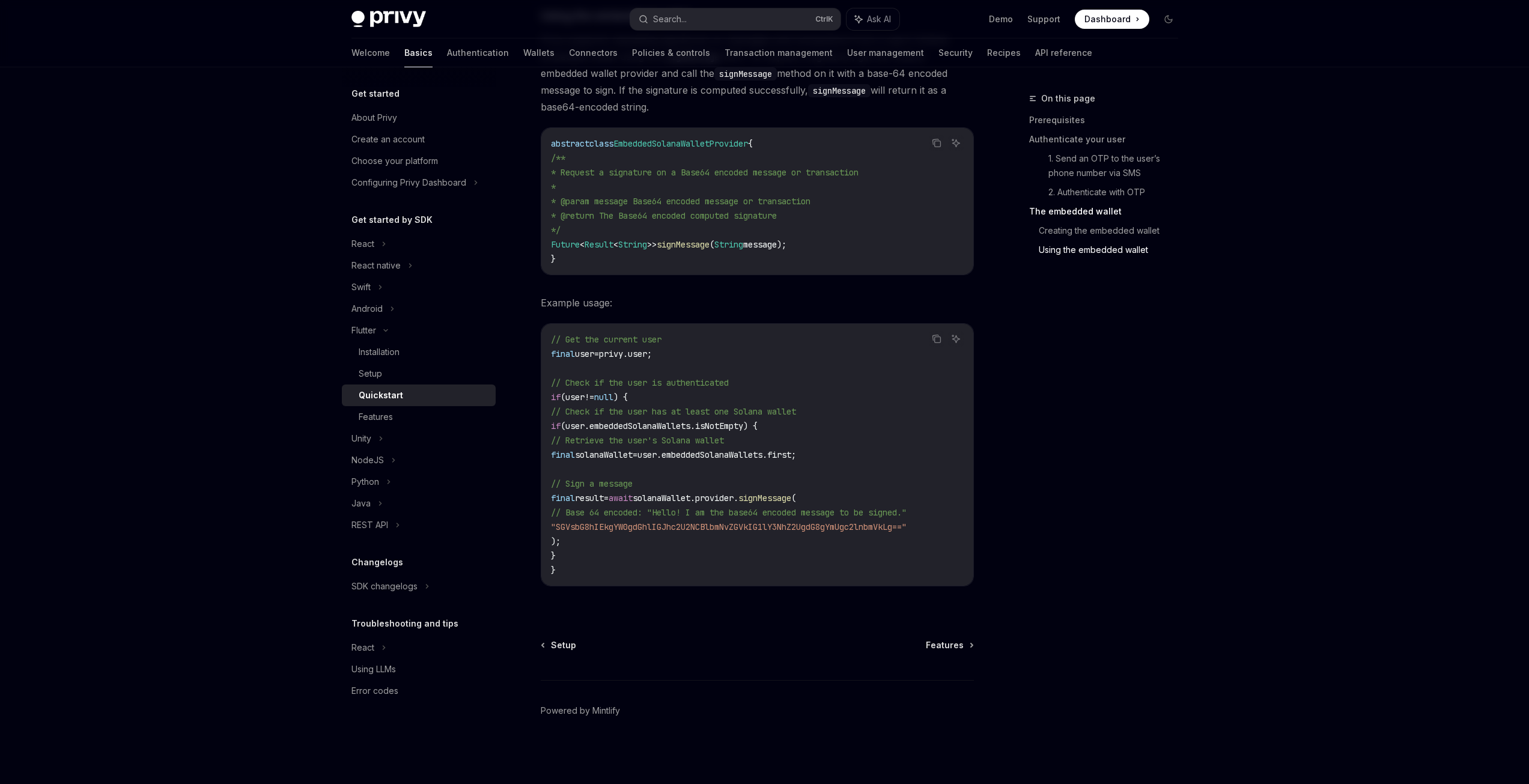
click at [604, 495] on span "result" at bounding box center [589, 498] width 29 height 11
